Goal: Check status: Check status

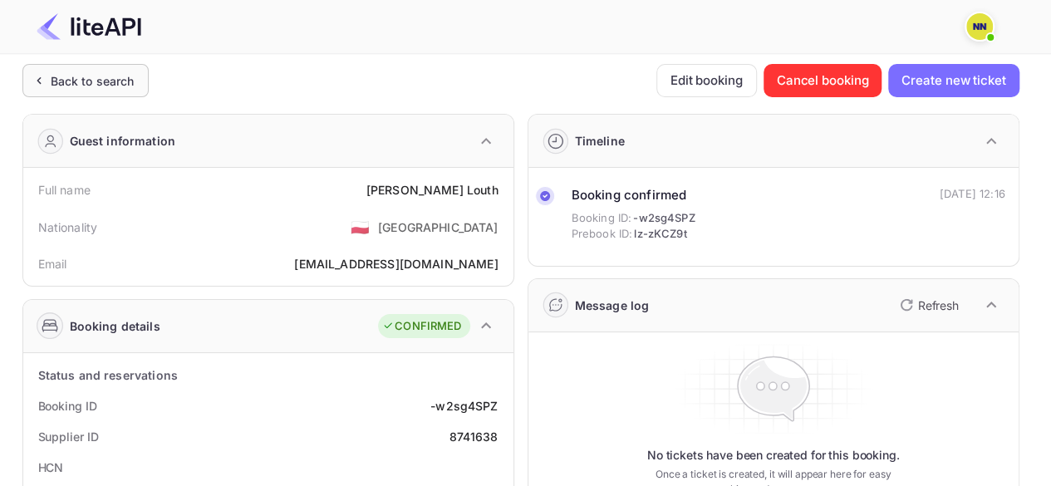
click at [89, 81] on div "Back to search" at bounding box center [93, 80] width 84 height 17
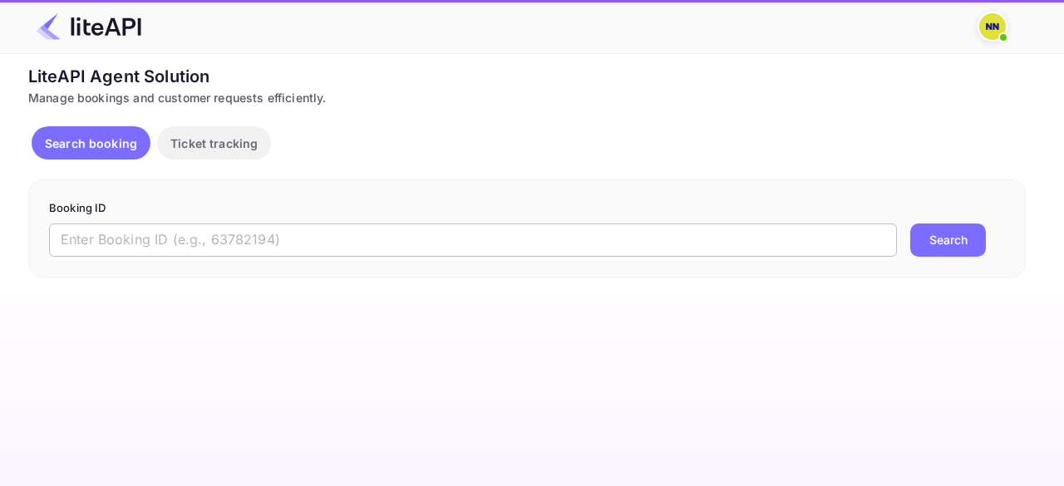
click at [126, 245] on input "text" at bounding box center [473, 240] width 848 height 33
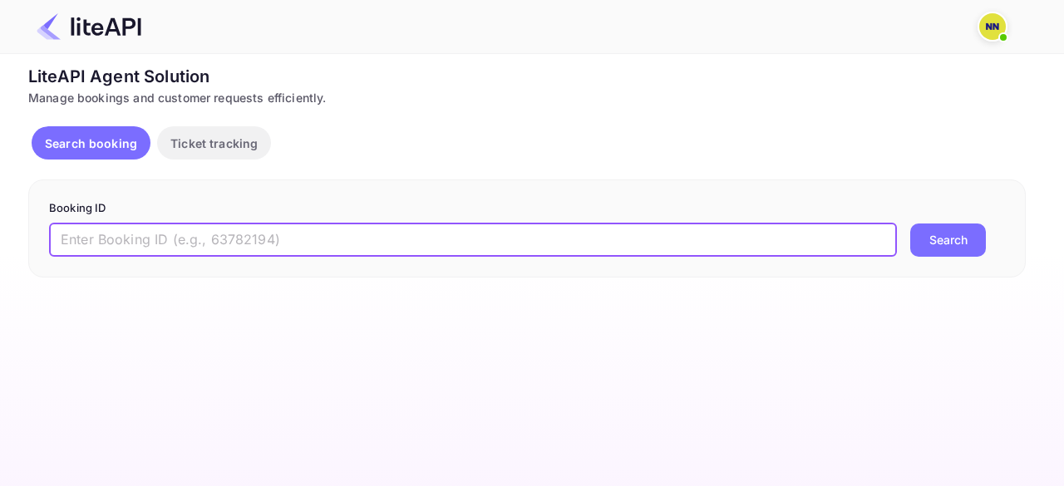
paste input "8783686"
type input "8783686"
click at [941, 239] on button "Search" at bounding box center [948, 240] width 76 height 33
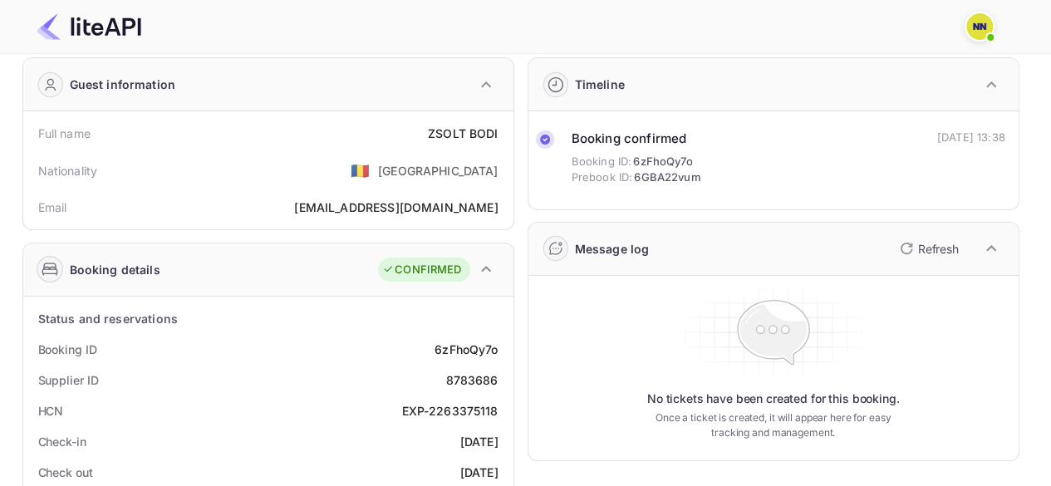
scroll to position [83, 0]
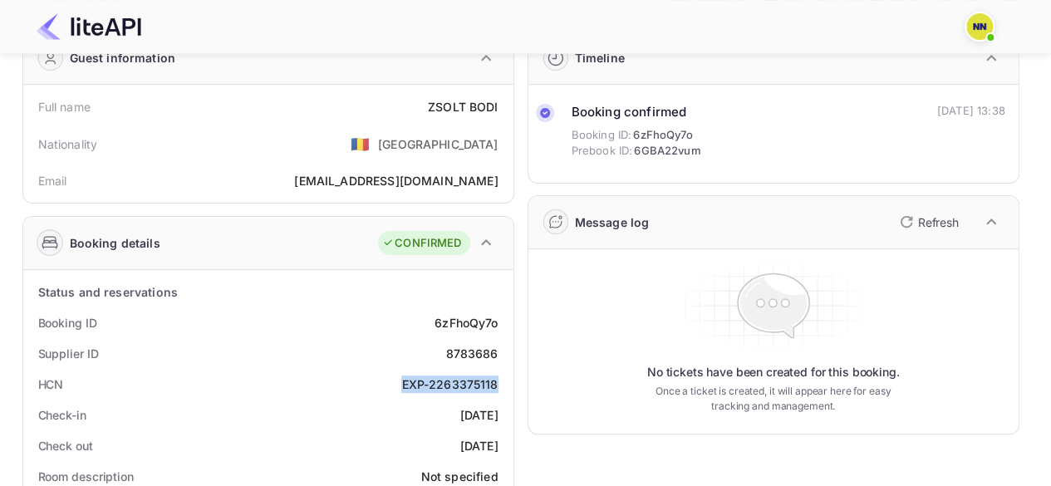
copy div "EXP-2263375118"
drag, startPoint x: 404, startPoint y: 381, endPoint x: 500, endPoint y: 383, distance: 96.4
click at [500, 383] on div "HCN EXP-2263375118" at bounding box center [268, 384] width 477 height 31
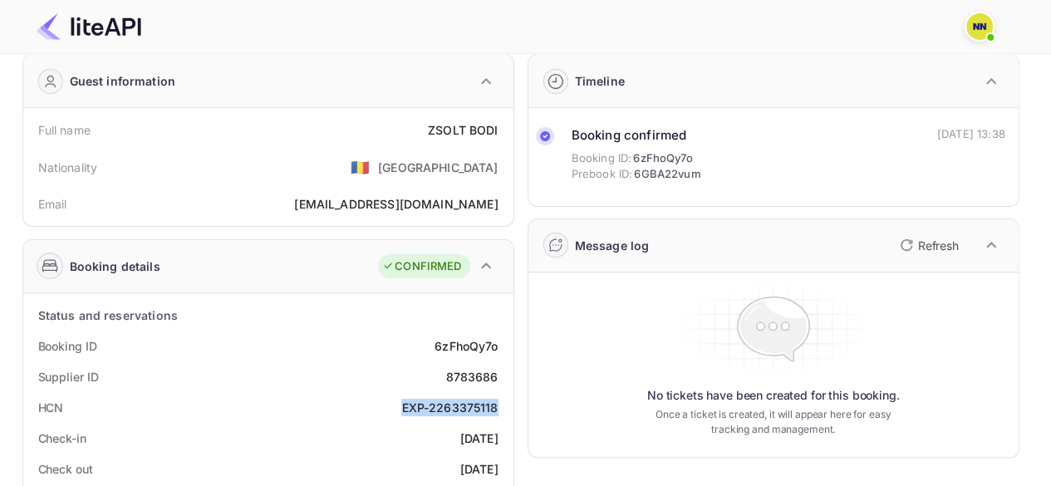
scroll to position [0, 0]
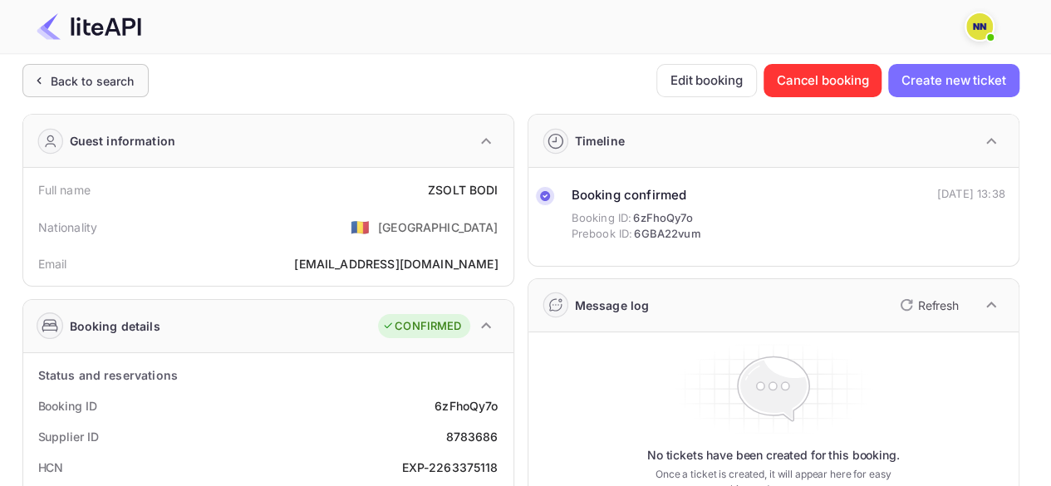
click at [86, 77] on div "Back to search" at bounding box center [93, 80] width 84 height 17
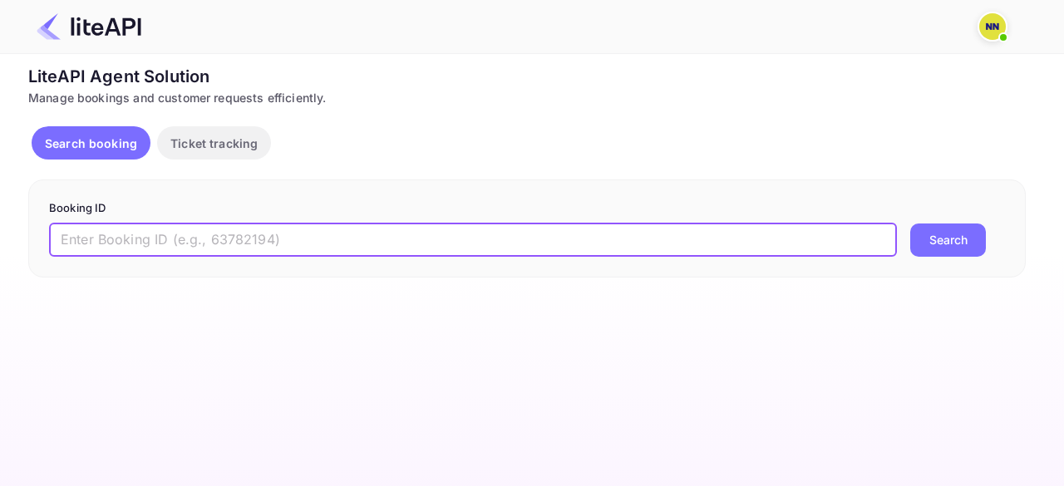
click at [145, 237] on input "text" at bounding box center [473, 240] width 848 height 33
paste input "8780482"
type input "8780482"
click at [957, 235] on button "Search" at bounding box center [948, 240] width 76 height 33
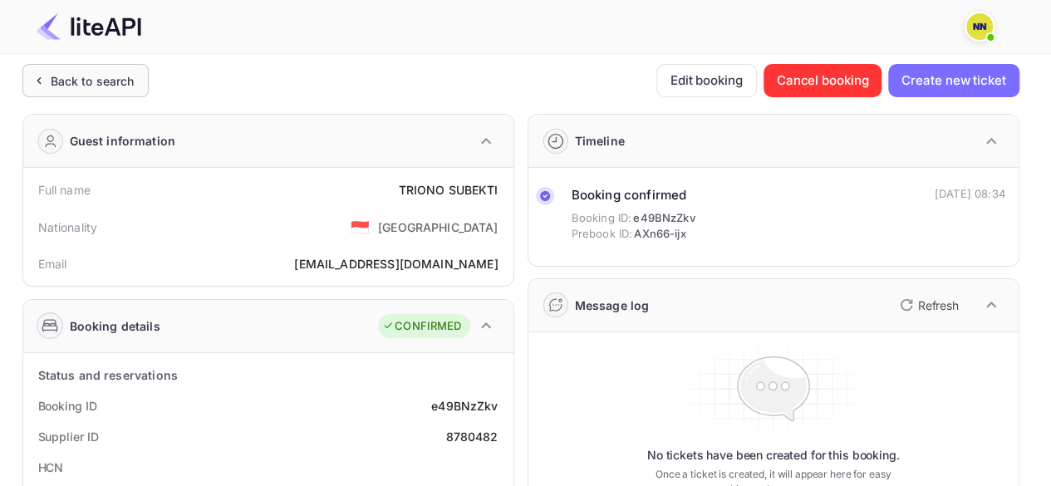
click at [95, 76] on div "Back to search" at bounding box center [93, 80] width 84 height 17
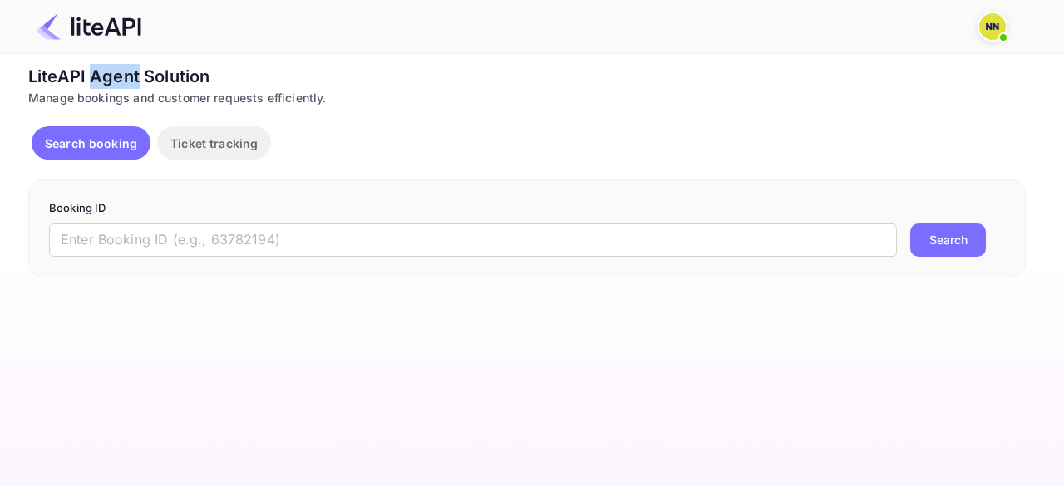
drag, startPoint x: 198, startPoint y: 203, endPoint x: 186, endPoint y: 220, distance: 21.0
click at [196, 205] on p "Booking ID" at bounding box center [527, 208] width 956 height 17
click at [186, 220] on form "Booking ID ​ Search" at bounding box center [527, 228] width 956 height 57
click at [184, 224] on input "text" at bounding box center [473, 240] width 848 height 33
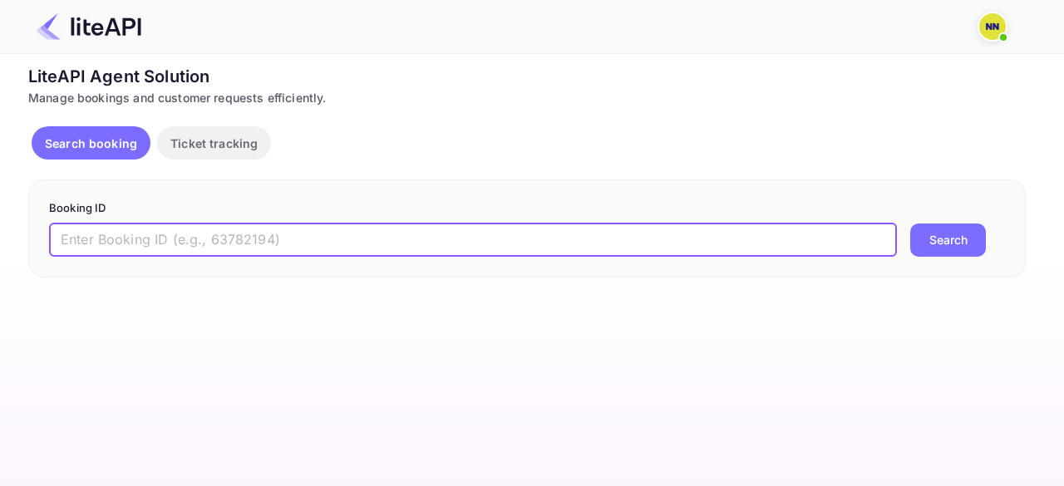
paste input "8765506"
type input "8765506"
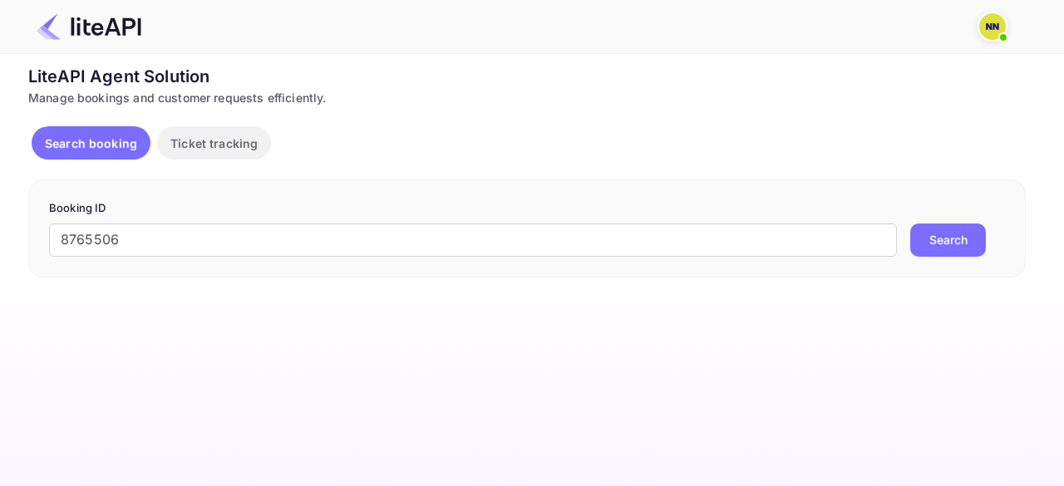
click at [944, 237] on button "Search" at bounding box center [948, 240] width 76 height 33
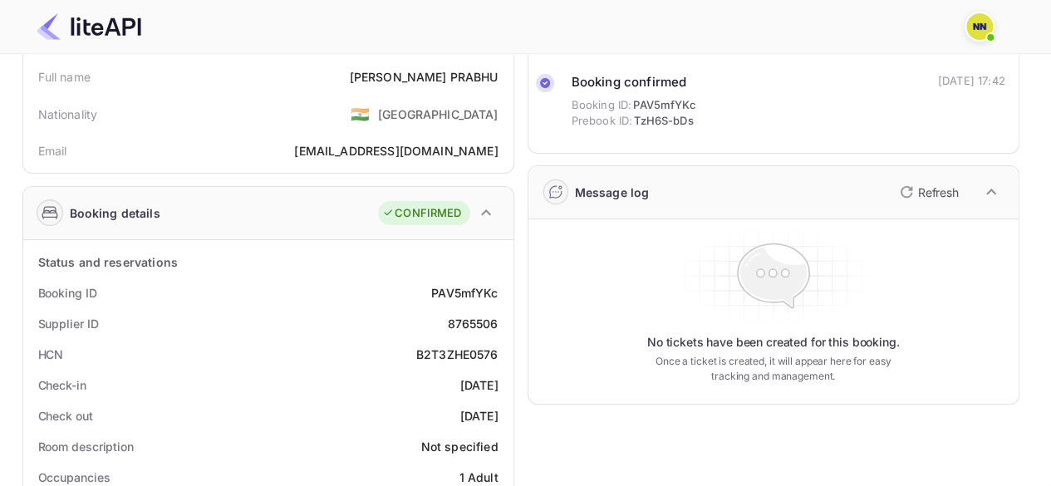
scroll to position [166, 0]
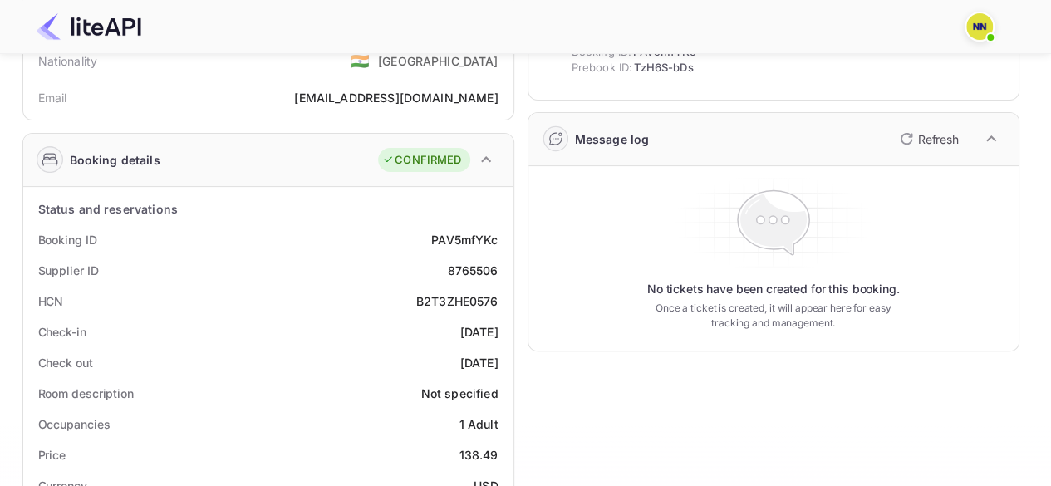
click at [429, 302] on div "B2T3ZHE0576" at bounding box center [457, 300] width 82 height 17
copy div "B2T3ZHE0576"
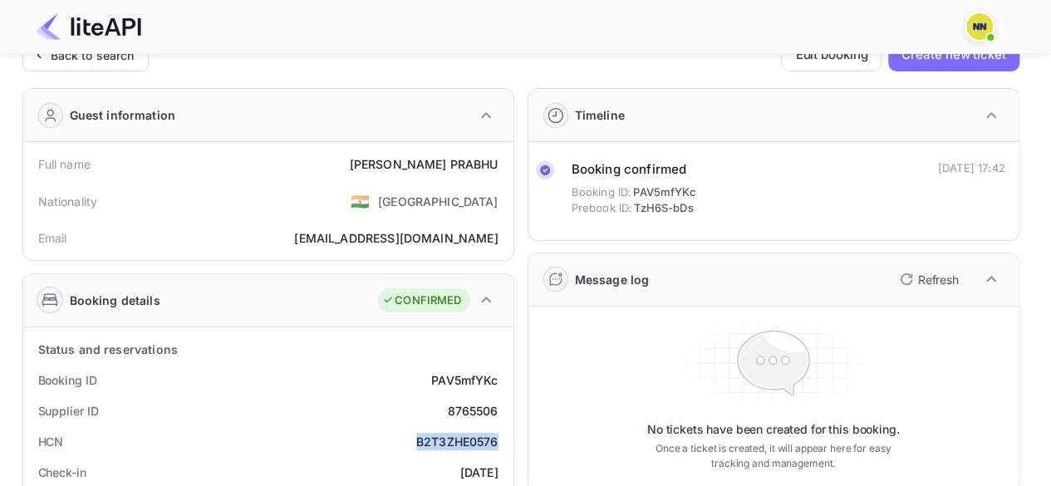
scroll to position [0, 0]
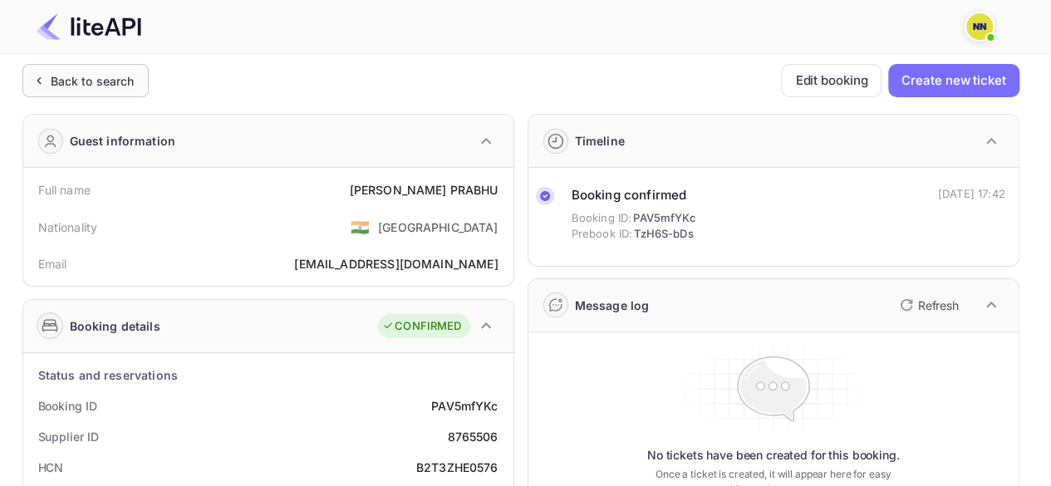
click at [74, 73] on div "Back to search" at bounding box center [93, 80] width 84 height 17
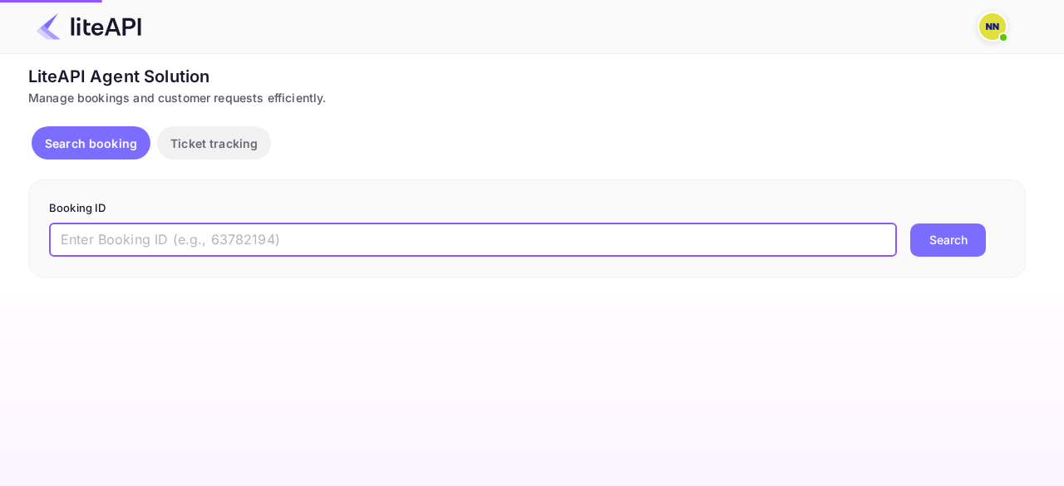
click at [155, 238] on input "text" at bounding box center [473, 240] width 848 height 33
paste input "8779736"
type input "8779736"
click at [939, 231] on button "Search" at bounding box center [948, 240] width 76 height 33
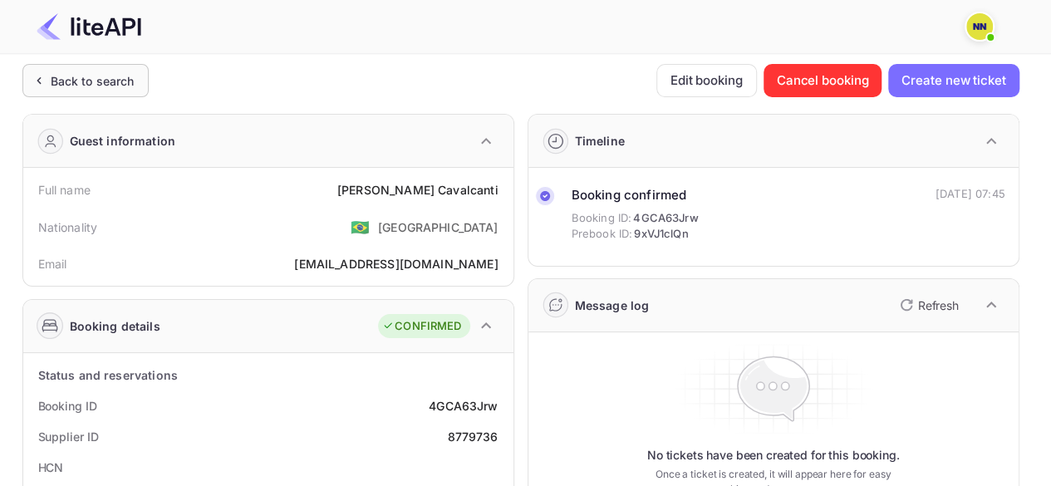
click at [61, 81] on div "Back to search" at bounding box center [93, 80] width 84 height 17
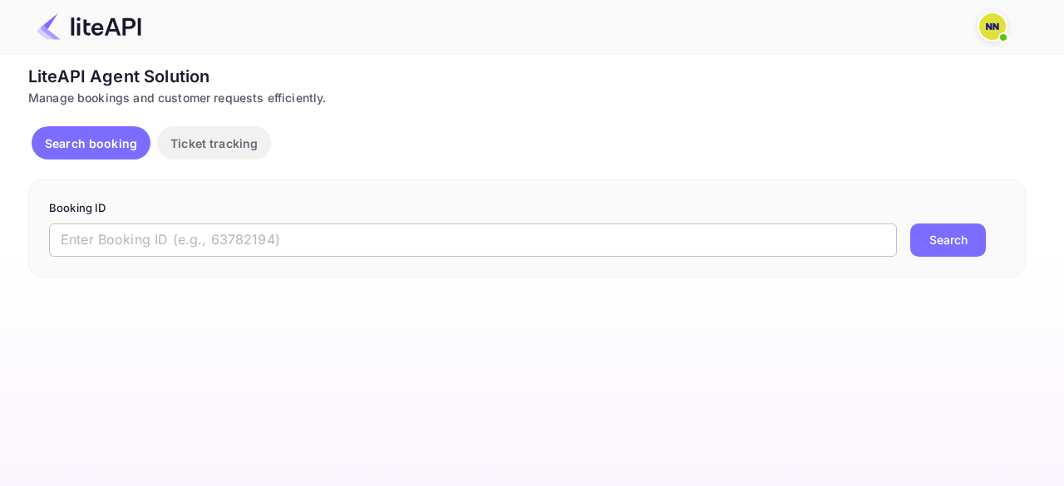
click at [188, 245] on input "text" at bounding box center [473, 240] width 848 height 33
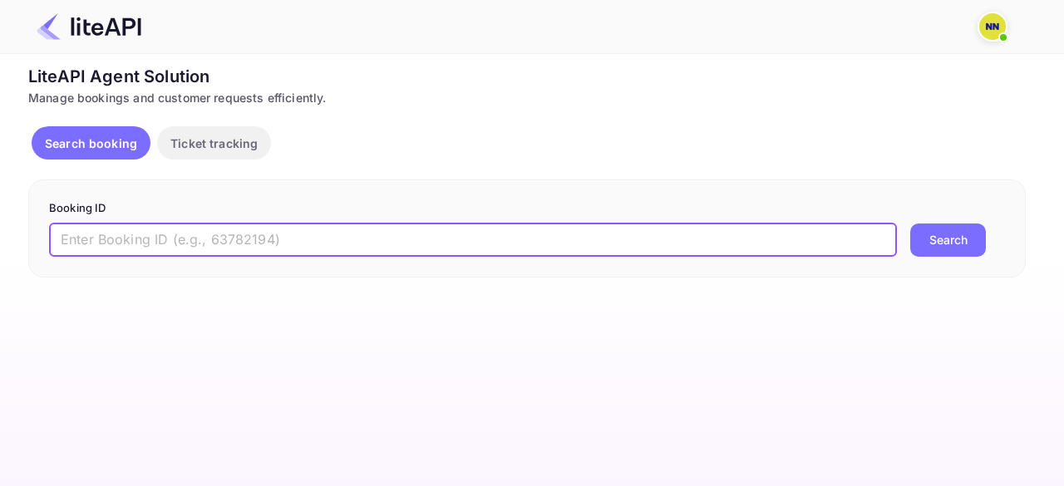
paste input "8695582"
type input "8695582"
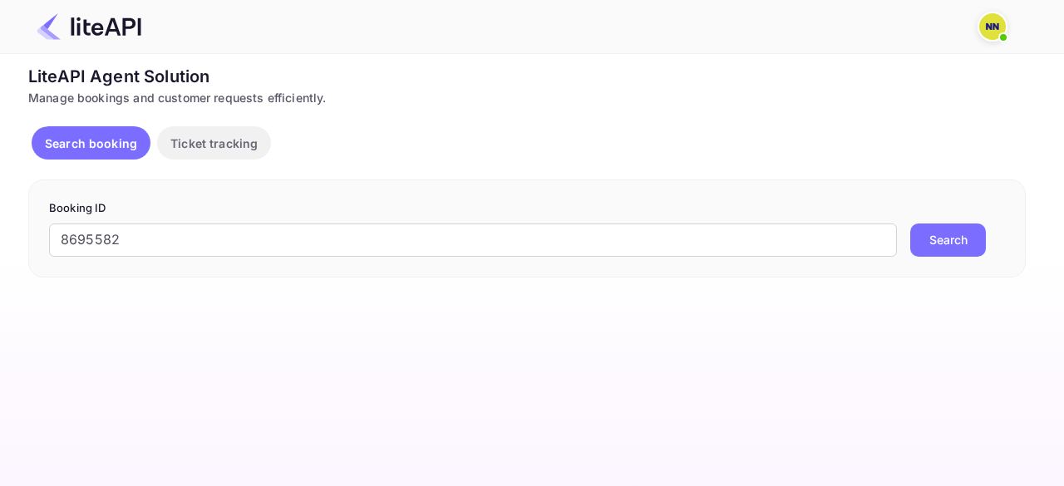
click at [952, 228] on button "Search" at bounding box center [948, 240] width 76 height 33
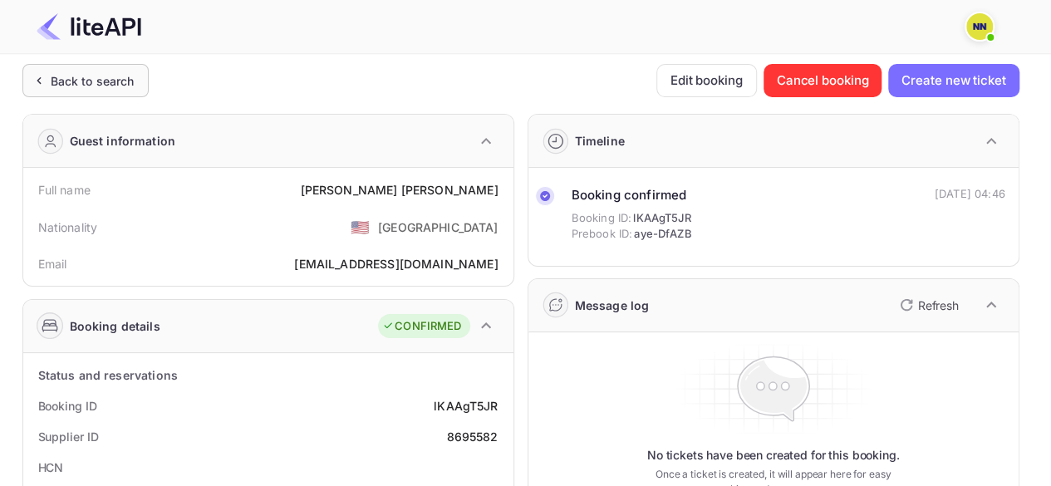
click at [90, 81] on div "Back to search" at bounding box center [93, 80] width 84 height 17
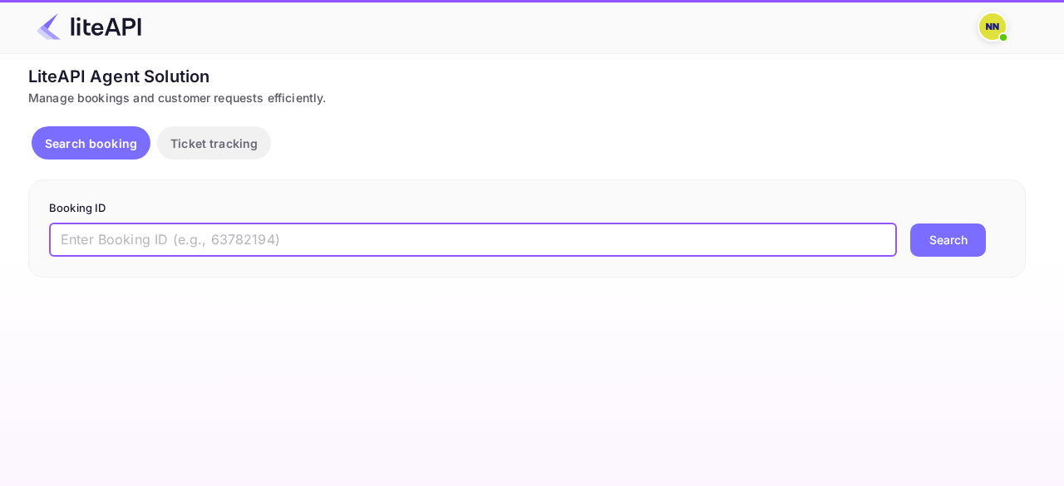
click at [158, 237] on input "text" at bounding box center [473, 240] width 848 height 33
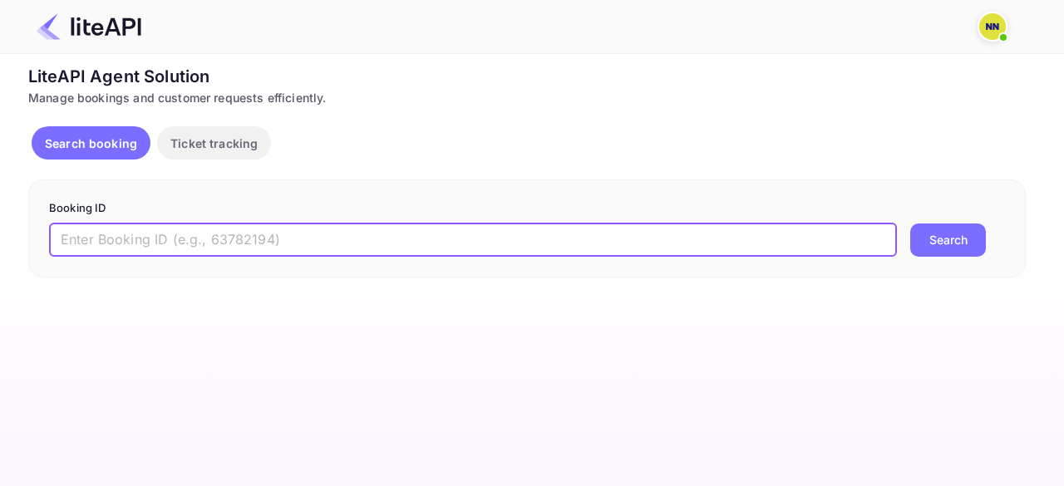
paste input "8631710"
type input "8631710"
click at [946, 243] on button "Search" at bounding box center [948, 240] width 76 height 33
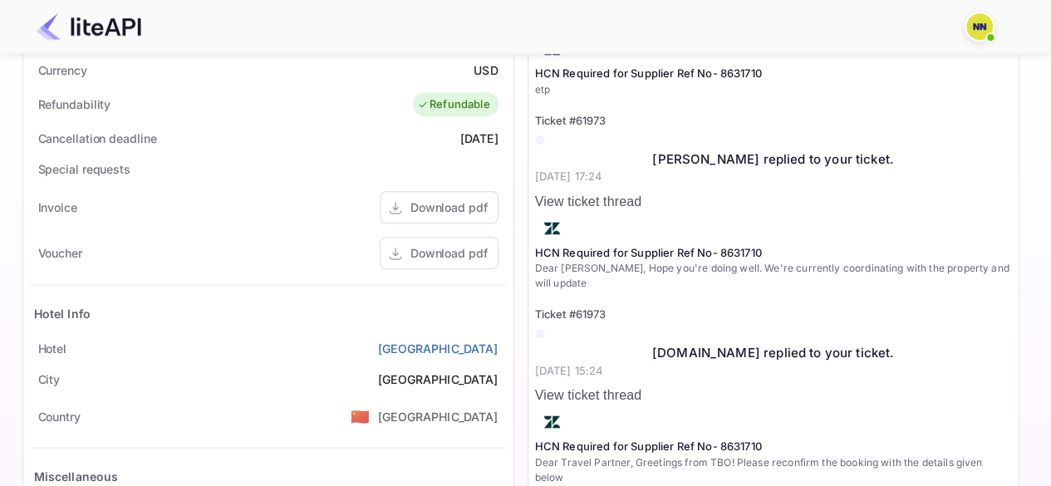
scroll to position [249, 0]
